Goal: Task Accomplishment & Management: Complete application form

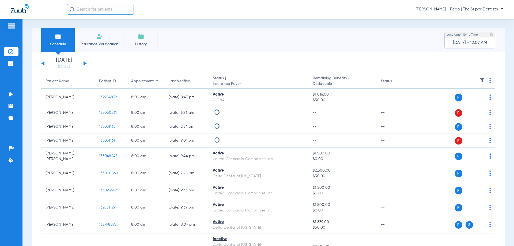
click at [100, 39] on img at bounding box center [99, 36] width 6 height 6
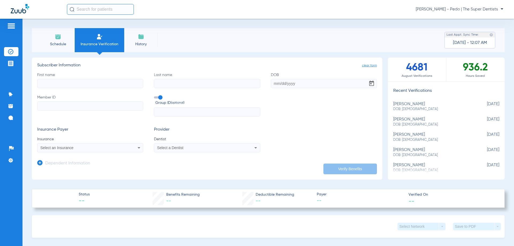
click at [91, 83] on input "First name" at bounding box center [90, 83] width 106 height 9
type input "[PERSON_NAME]"
click at [274, 84] on input "DOB" at bounding box center [324, 83] width 106 height 9
type input "1"
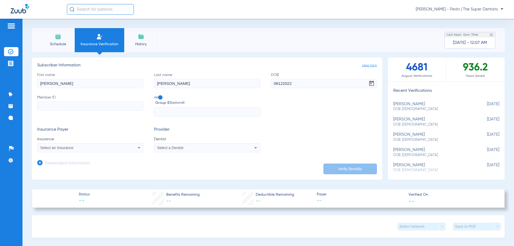
click at [276, 83] on input "08122022" at bounding box center [324, 83] width 106 height 9
click at [282, 83] on input "08/122022" at bounding box center [324, 83] width 106 height 9
type input "[DATE]"
click at [49, 107] on input "Member ID" at bounding box center [90, 105] width 106 height 9
click at [77, 106] on input "Member ID Required" at bounding box center [90, 105] width 106 height 9
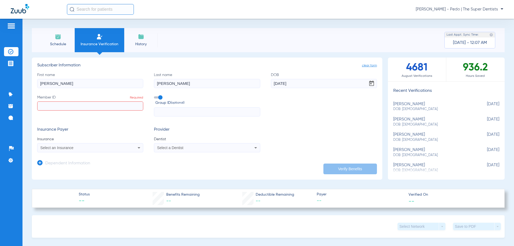
paste input "602-52-0155"
type input "602-52-0155"
click at [50, 145] on div "Select an Insurance" at bounding box center [89, 148] width 105 height 6
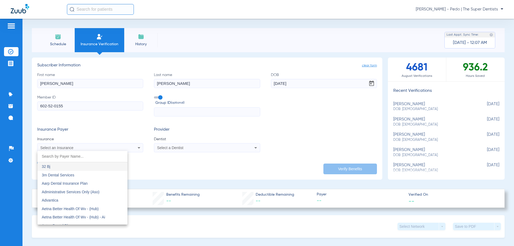
click at [48, 155] on input "dropdown search" at bounding box center [82, 156] width 90 height 11
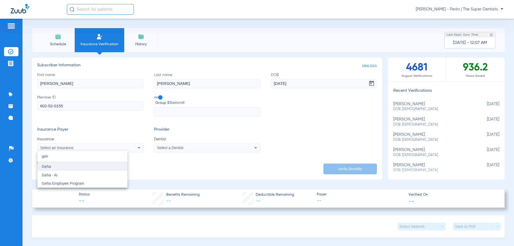
type input "geh"
click at [52, 168] on mat-option "Geha" at bounding box center [82, 166] width 90 height 9
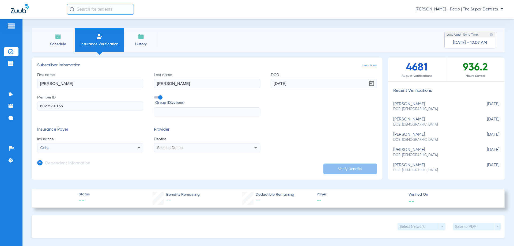
click at [198, 149] on div "Select a Dentist" at bounding box center [197, 148] width 80 height 4
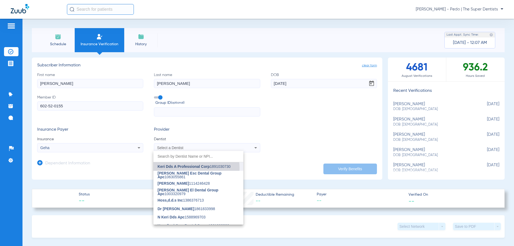
click at [190, 168] on span "Keri Dds A Professional Corp" at bounding box center [184, 166] width 52 height 4
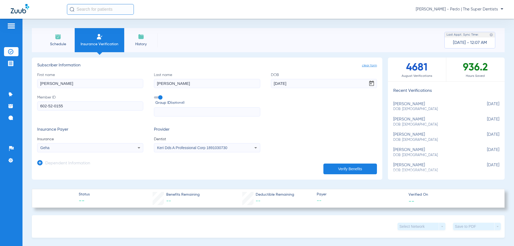
click at [351, 169] on button "Verify Benefits" at bounding box center [350, 169] width 54 height 11
